Goal: Information Seeking & Learning: Learn about a topic

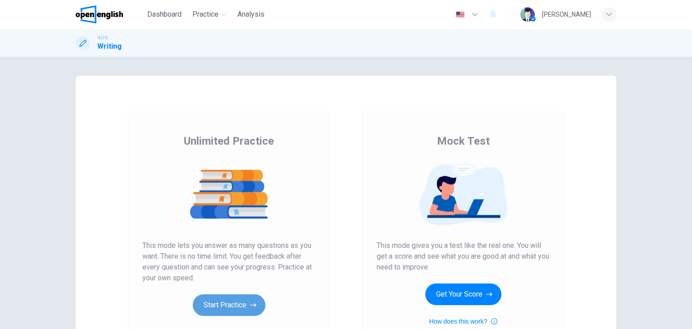
click at [217, 295] on button "Start Practice" at bounding box center [229, 305] width 72 height 22
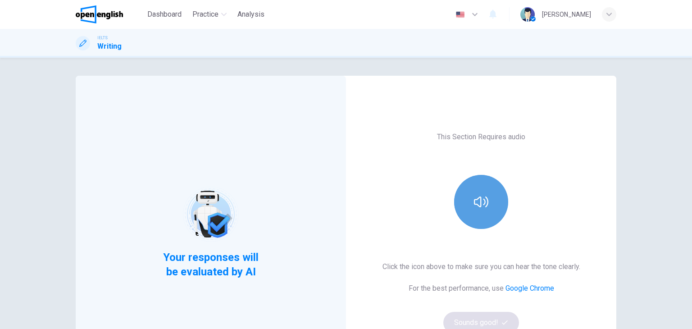
click at [487, 206] on button "button" at bounding box center [481, 202] width 54 height 54
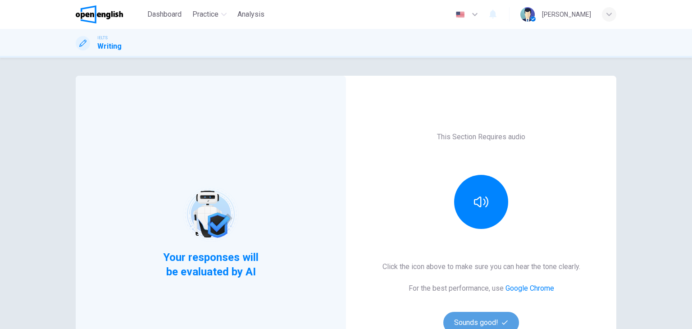
click at [470, 316] on button "Sounds good!" at bounding box center [481, 323] width 76 height 22
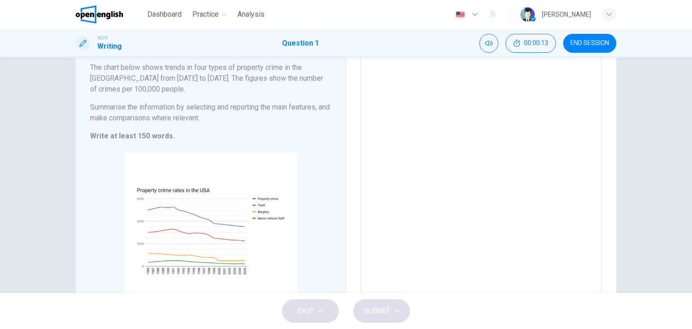
scroll to position [79, 0]
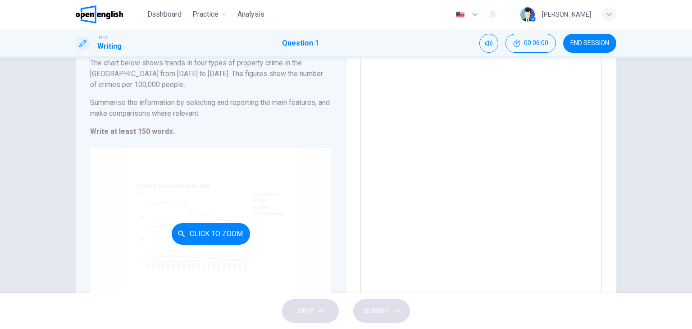
click at [207, 232] on button "Click to Zoom" at bounding box center [211, 234] width 78 height 22
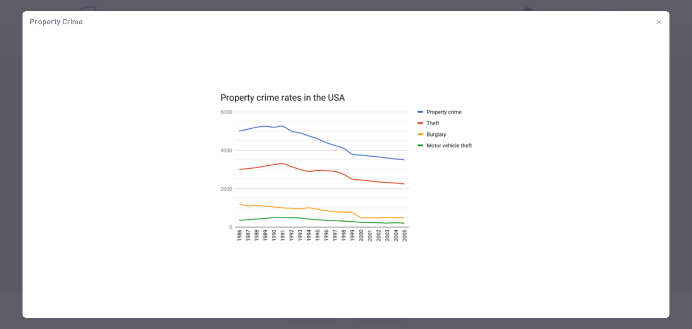
click at [541, 65] on img at bounding box center [346, 167] width 647 height 268
click at [659, 19] on icon "button" at bounding box center [658, 21] width 7 height 7
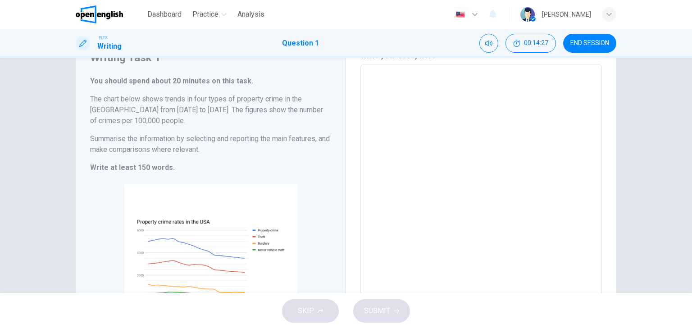
scroll to position [25, 0]
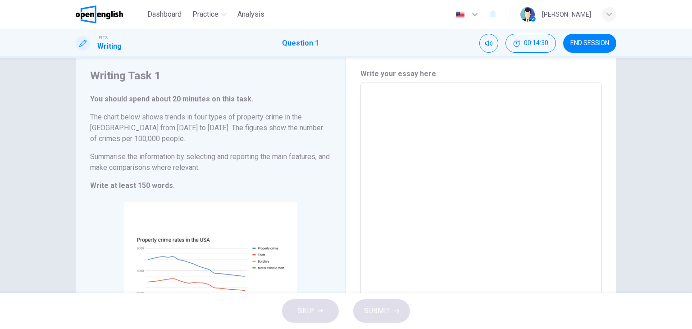
drag, startPoint x: 88, startPoint y: 115, endPoint x: 111, endPoint y: 140, distance: 33.5
click at [111, 140] on h6 "The chart below shows trends in four types of property crime in the [GEOGRAPHIC…" at bounding box center [210, 128] width 241 height 32
drag, startPoint x: 110, startPoint y: 140, endPoint x: 92, endPoint y: 105, distance: 39.1
click at [92, 105] on div "You should spend about 20 minutes on this task. The chart below shows trends in…" at bounding box center [210, 142] width 241 height 97
